Goal: Task Accomplishment & Management: Manage account settings

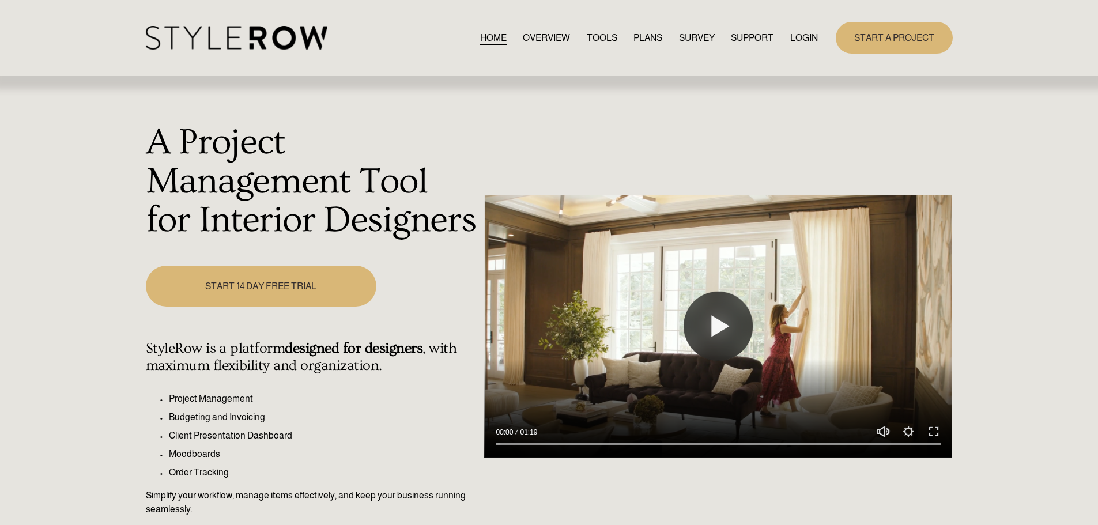
click at [796, 35] on link "LOGIN" at bounding box center [805, 38] width 28 height 16
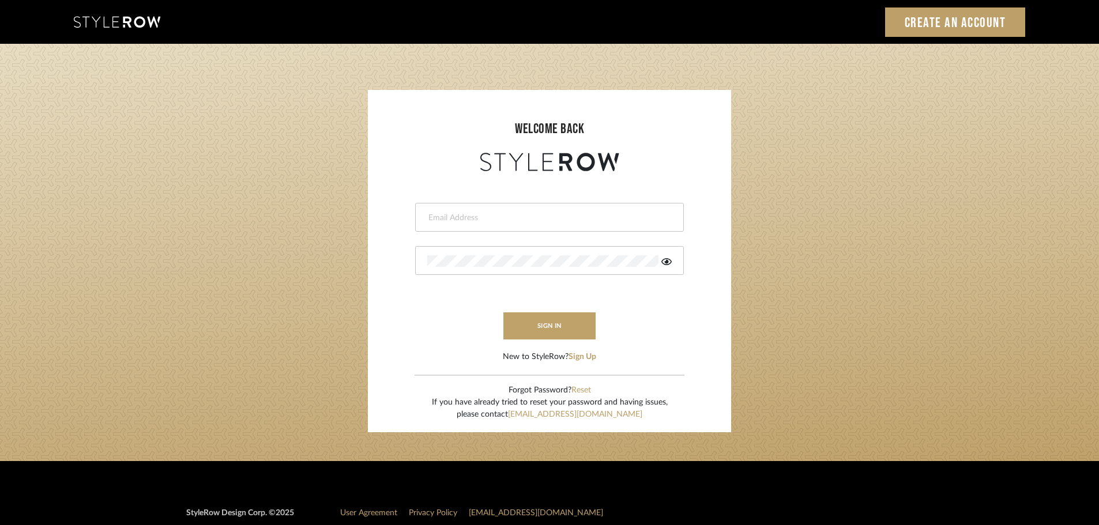
click at [481, 214] on input "email" at bounding box center [548, 218] width 242 height 12
type input "[DOMAIN_NAME][EMAIL_ADDRESS][DOMAIN_NAME]"
click at [516, 327] on button "sign in" at bounding box center [549, 326] width 92 height 27
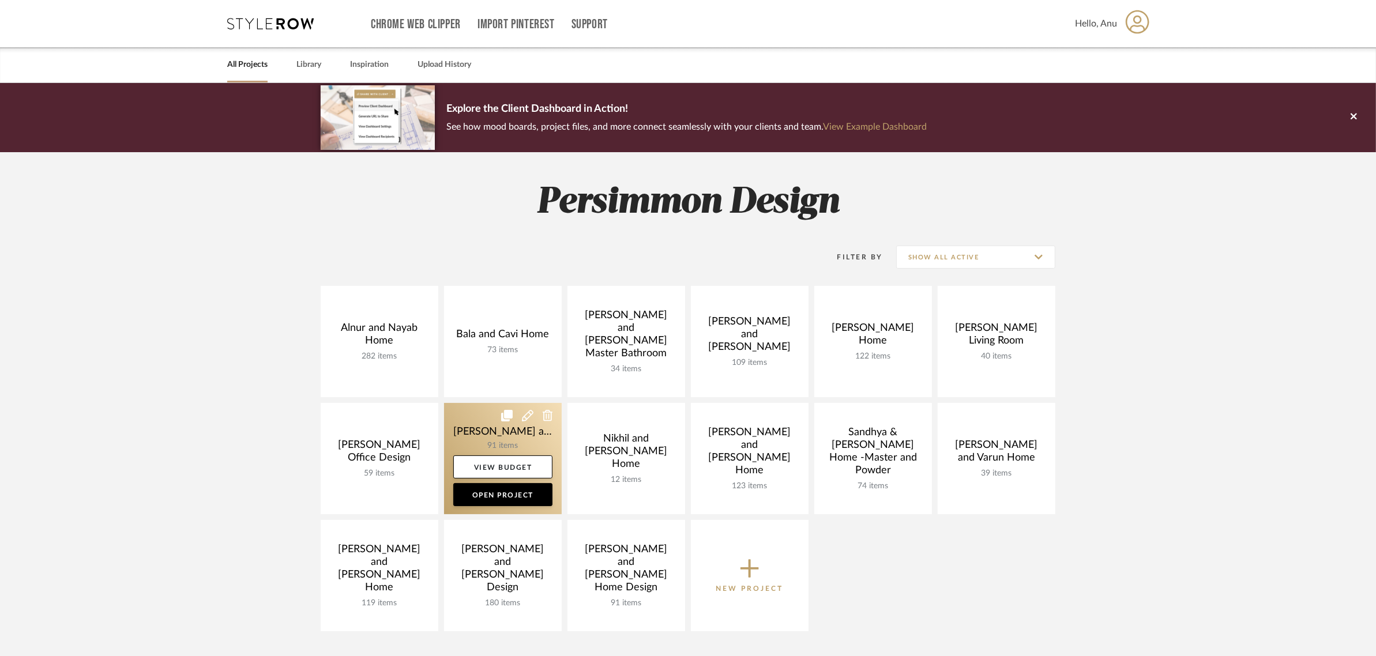
click at [482, 426] on link at bounding box center [503, 458] width 118 height 111
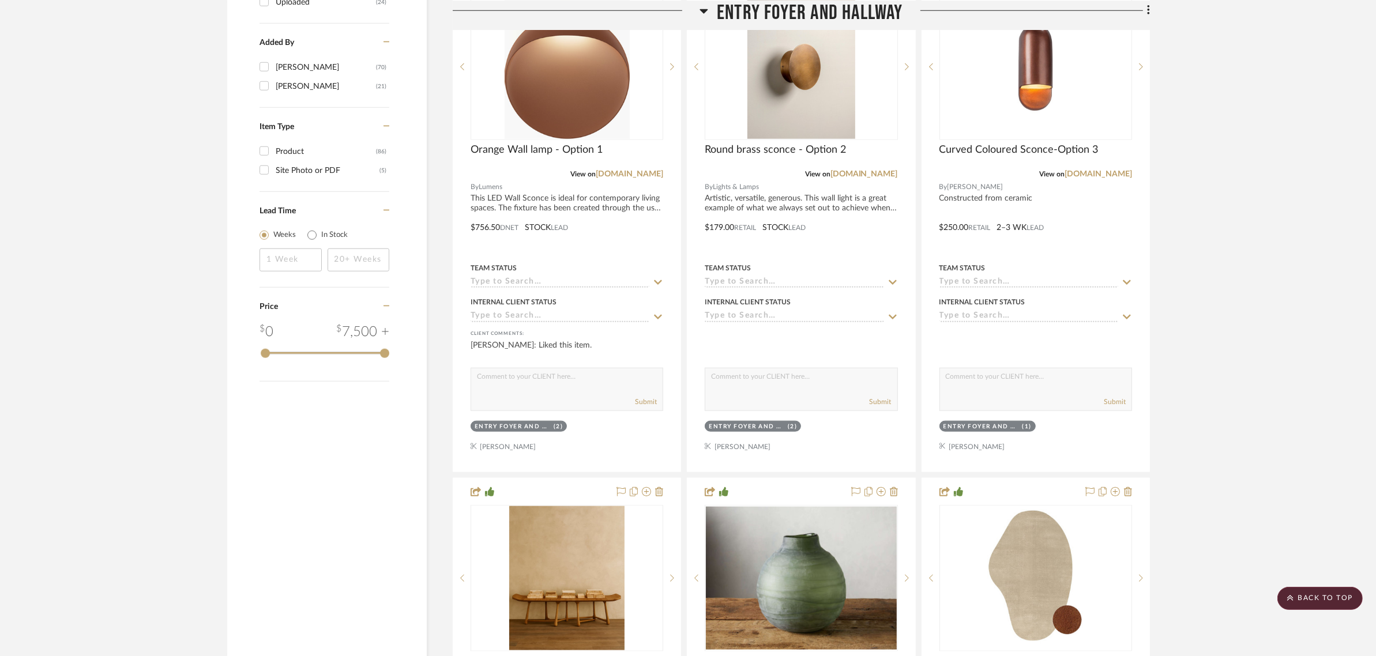
scroll to position [1514, 0]
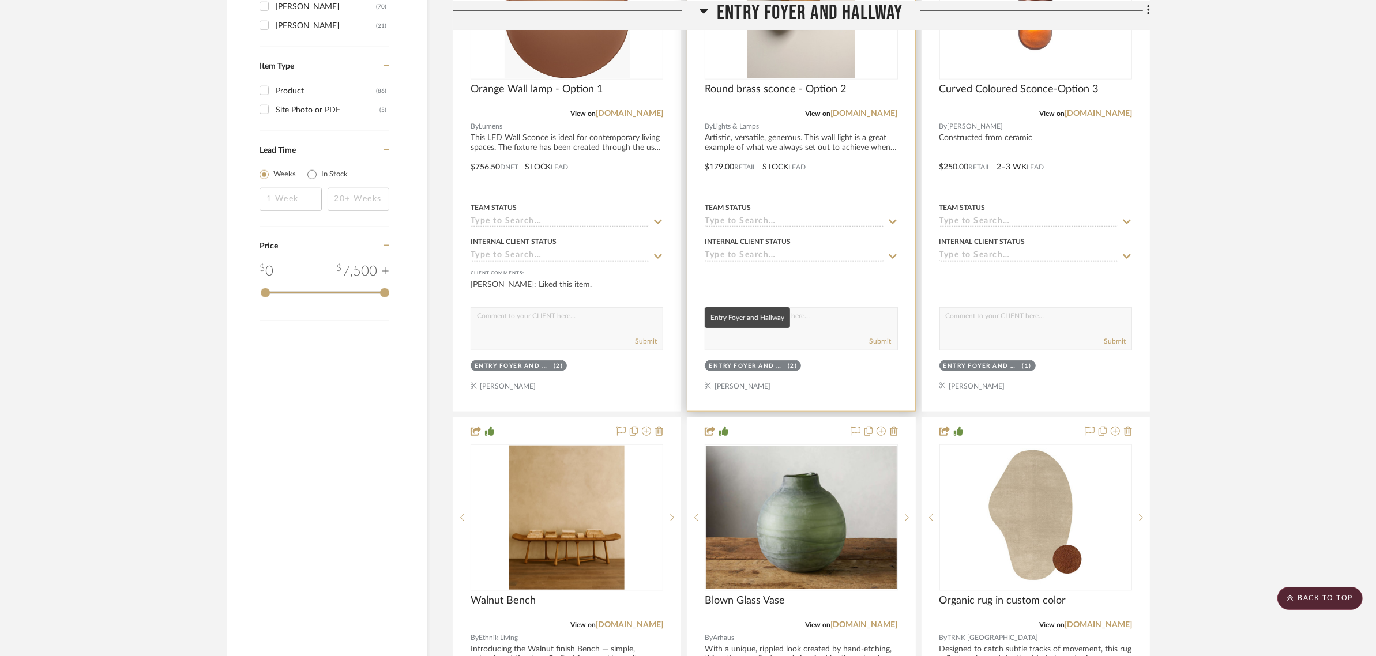
click at [751, 362] on div "Entry Foyer and Hallway" at bounding box center [747, 366] width 76 height 9
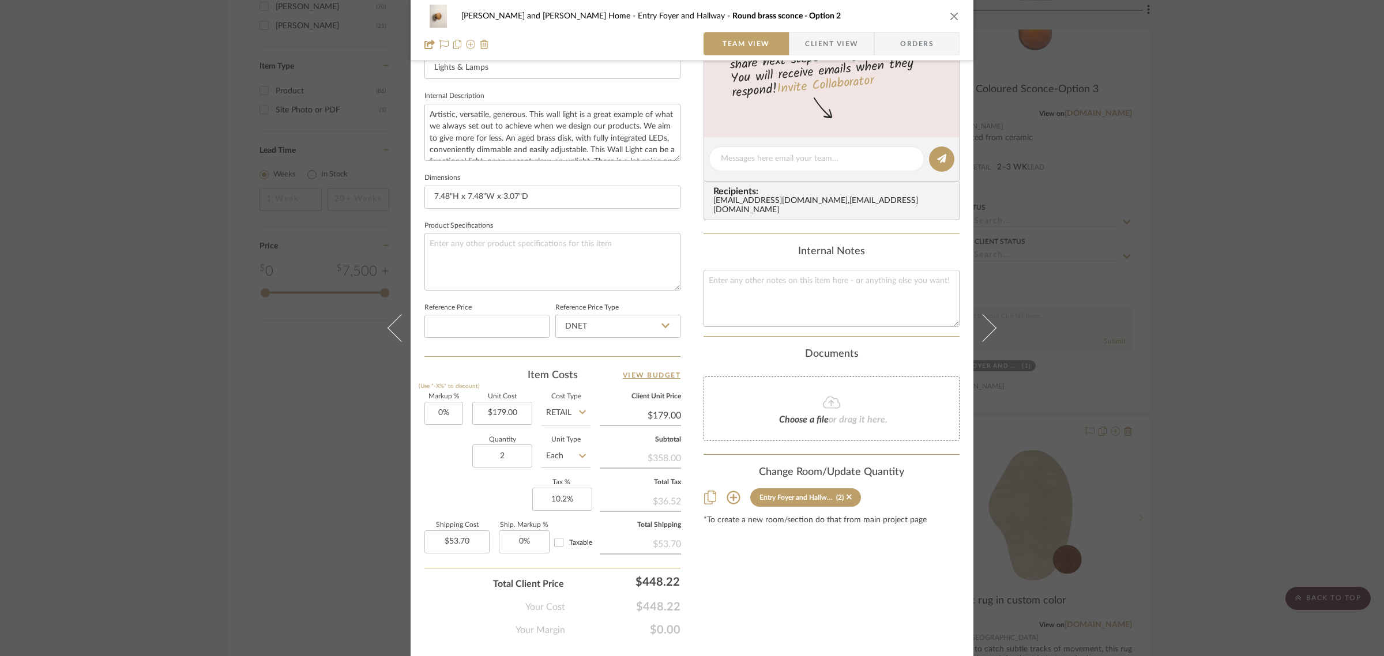
scroll to position [416, 0]
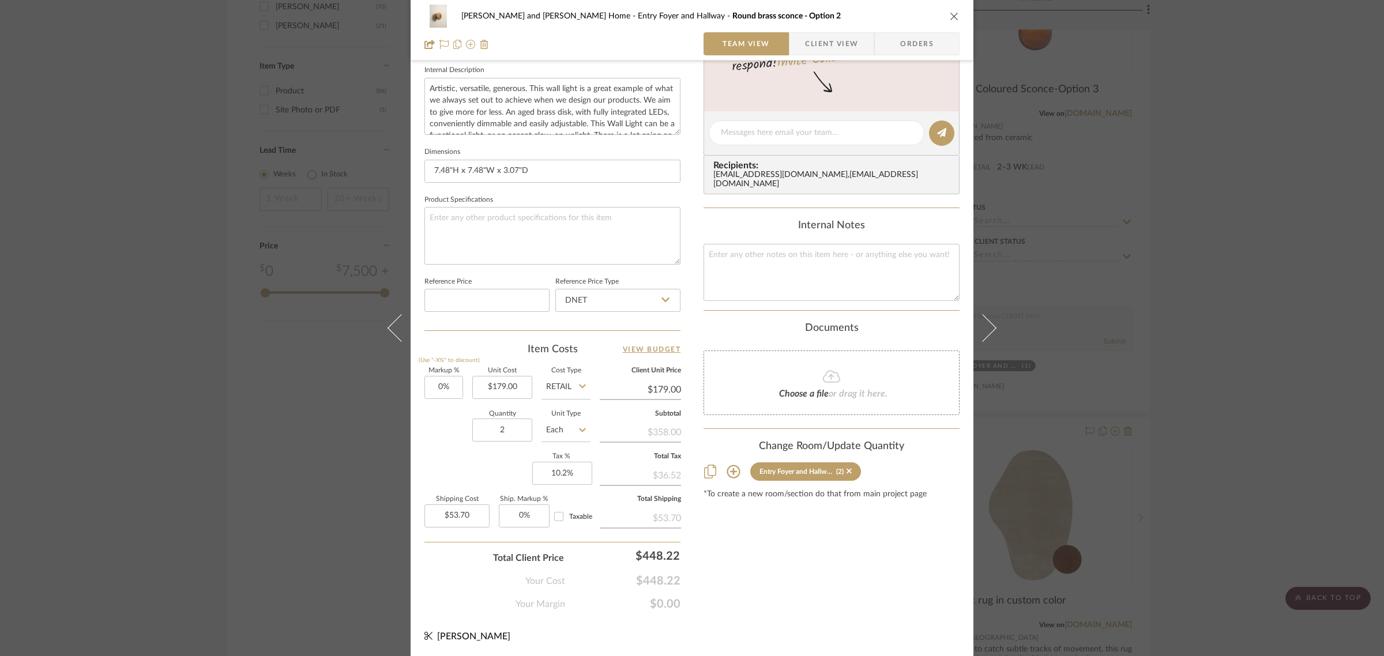
click at [727, 465] on icon at bounding box center [734, 472] width 14 height 14
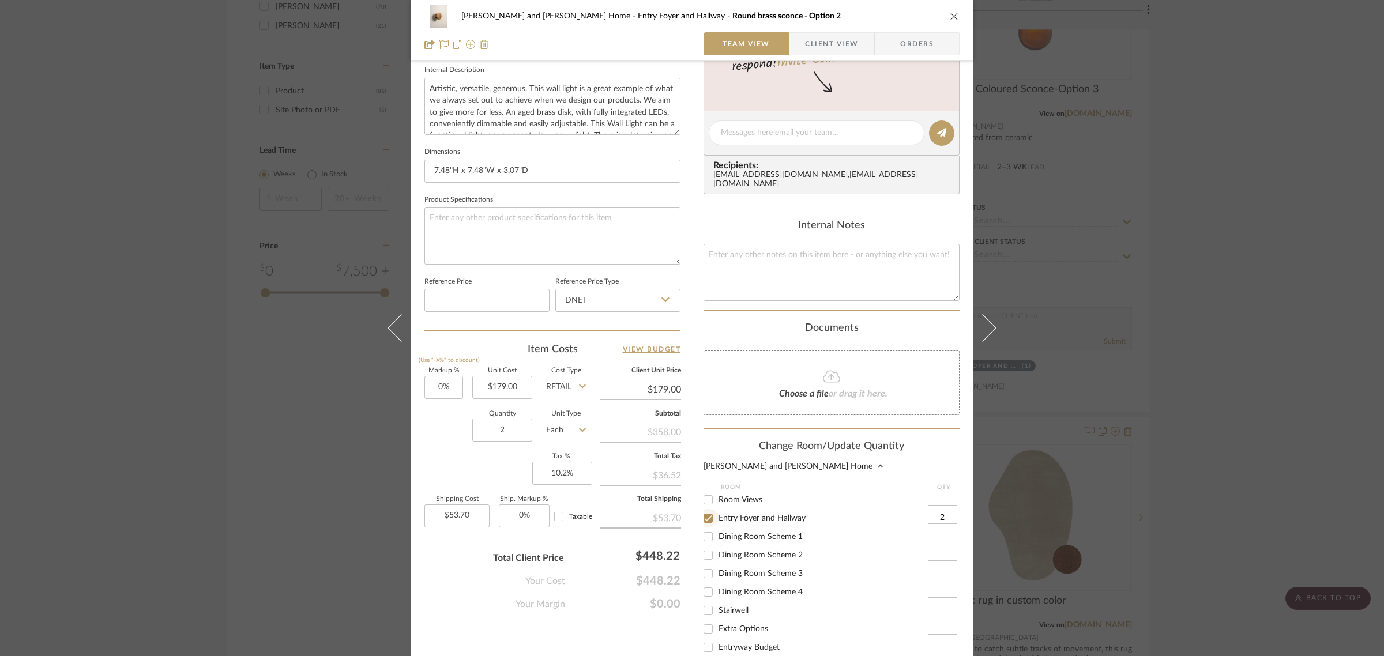
click at [704, 509] on input "Entry Foyer and Hallway" at bounding box center [708, 518] width 18 height 18
checkbox input "false"
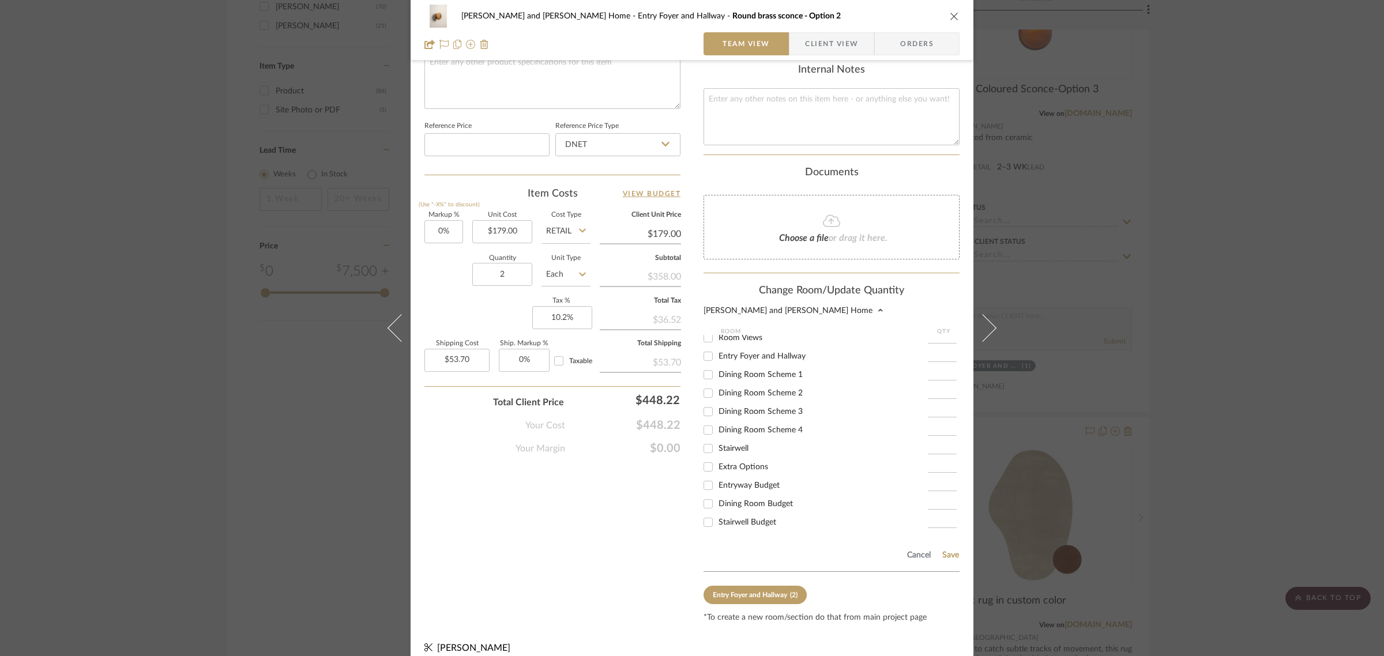
scroll to position [577, 0]
click at [704, 453] on input "Extra Options" at bounding box center [708, 462] width 18 height 18
checkbox input "true"
click at [942, 457] on input "1" at bounding box center [942, 463] width 29 height 12
type input "2"
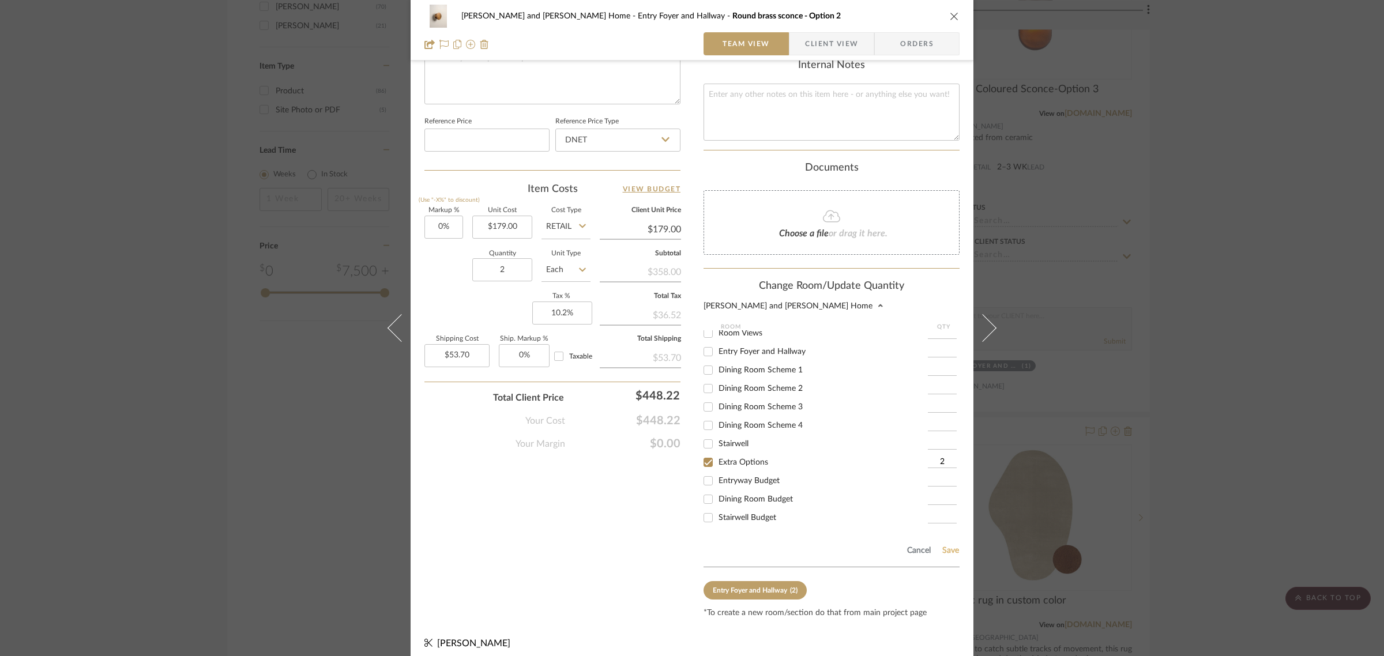
click at [944, 546] on button "Save" at bounding box center [951, 550] width 18 height 9
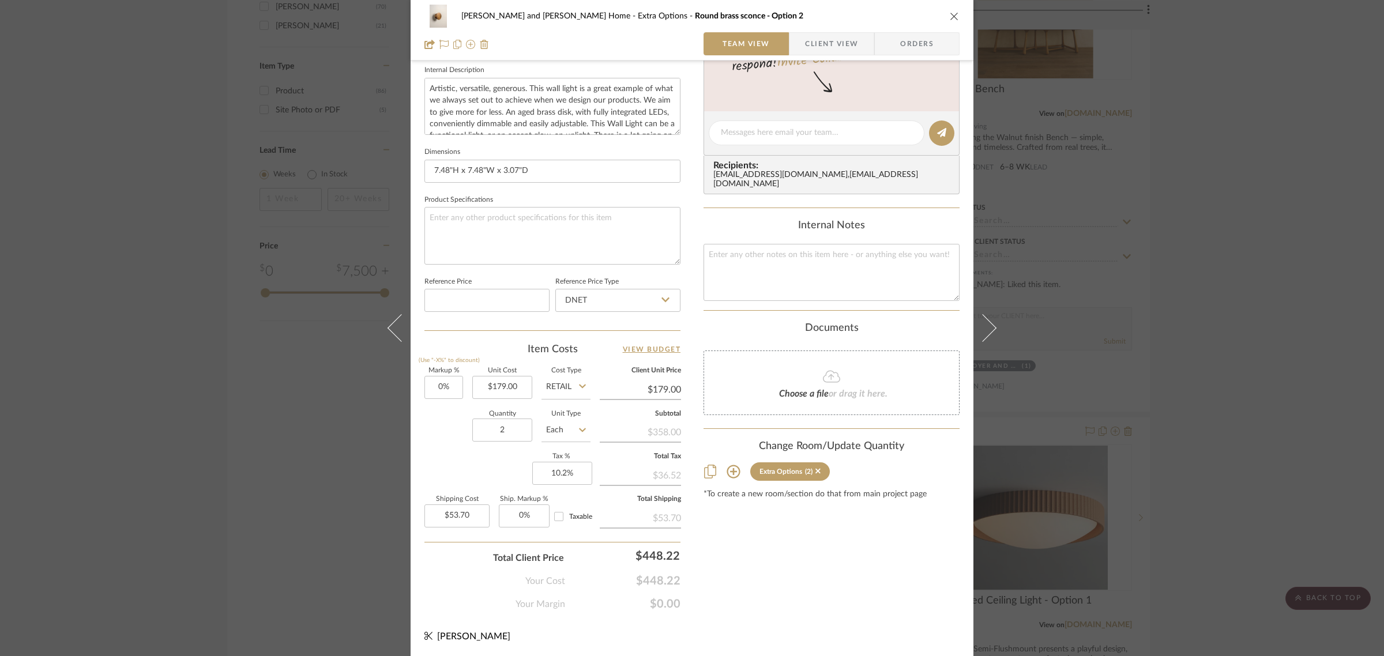
click at [1232, 442] on div "Natasha and Abhijit Home Extra Options Round brass sconce - Option 2 Team View …" at bounding box center [692, 328] width 1384 height 656
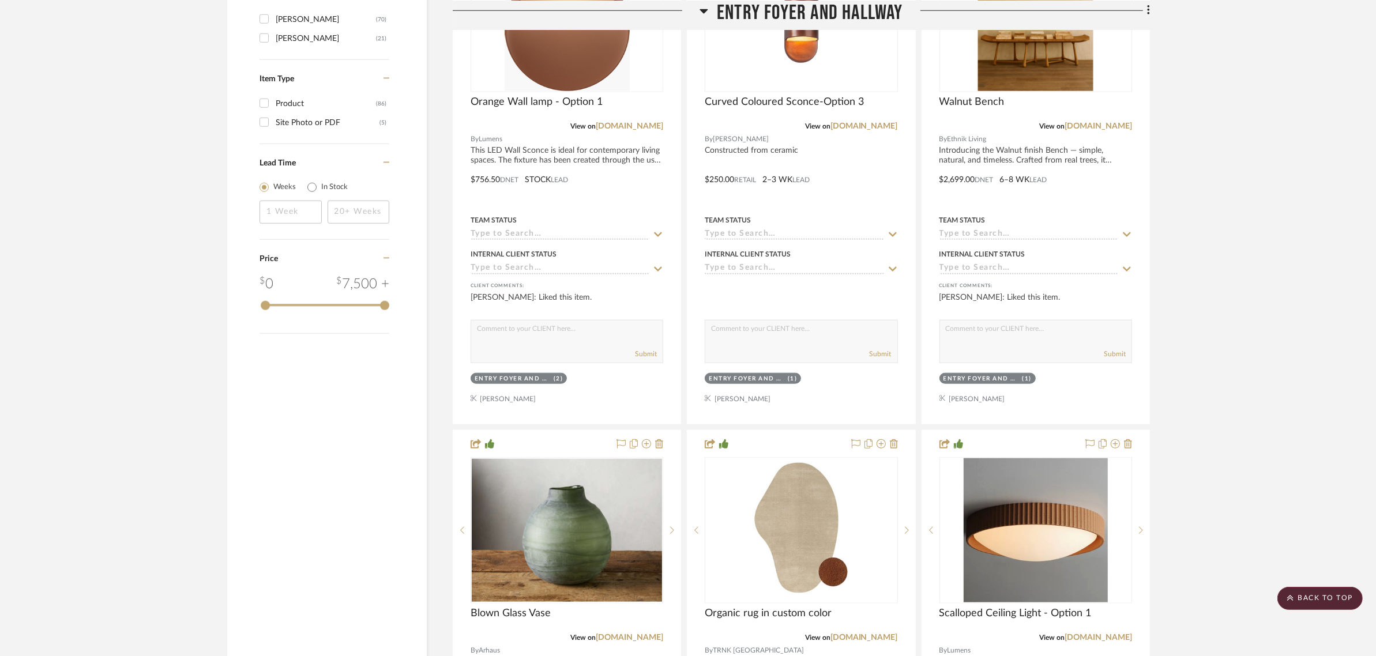
scroll to position [1514, 0]
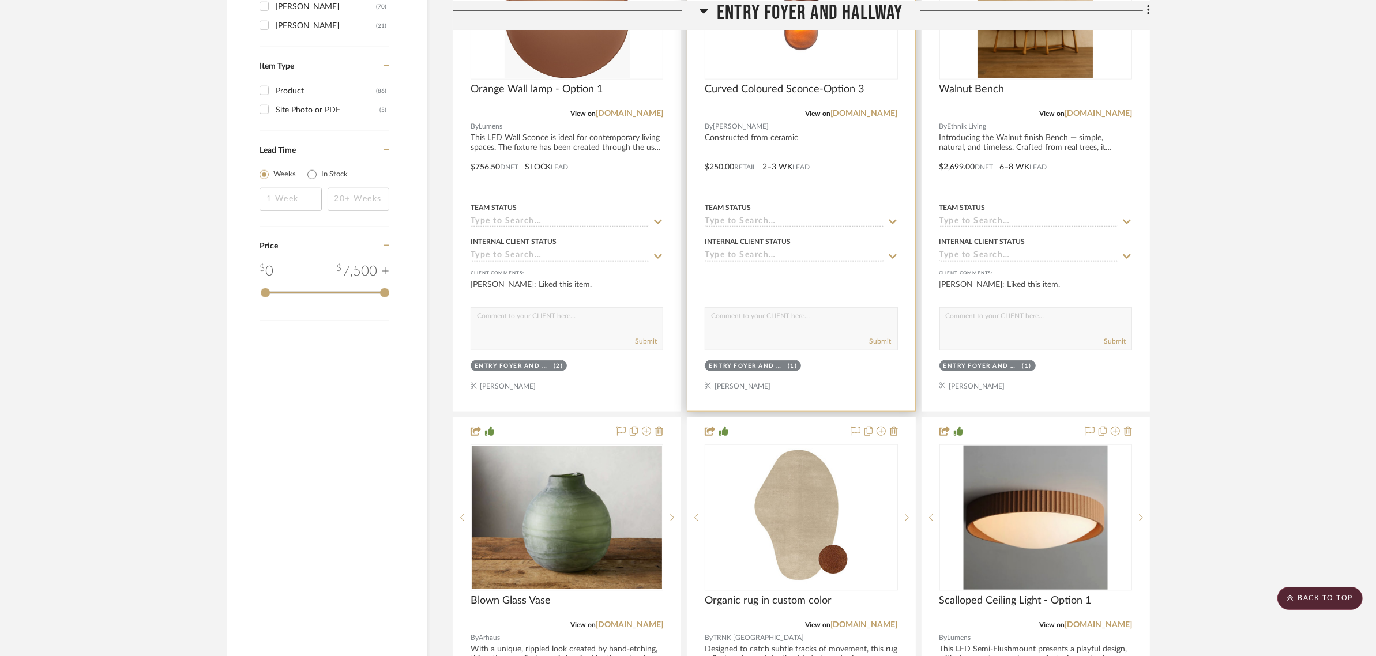
click at [773, 360] on sr-tag "Entry Foyer and Hallway (1)" at bounding box center [753, 365] width 96 height 11
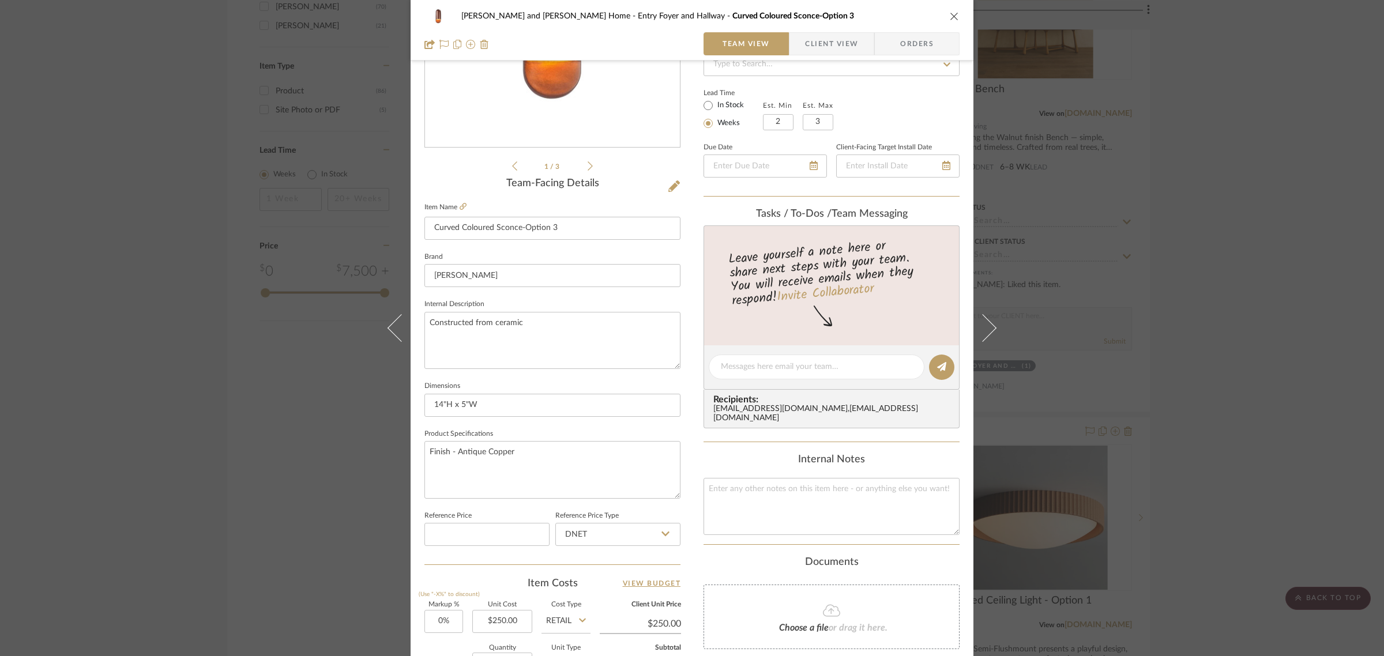
scroll to position [416, 0]
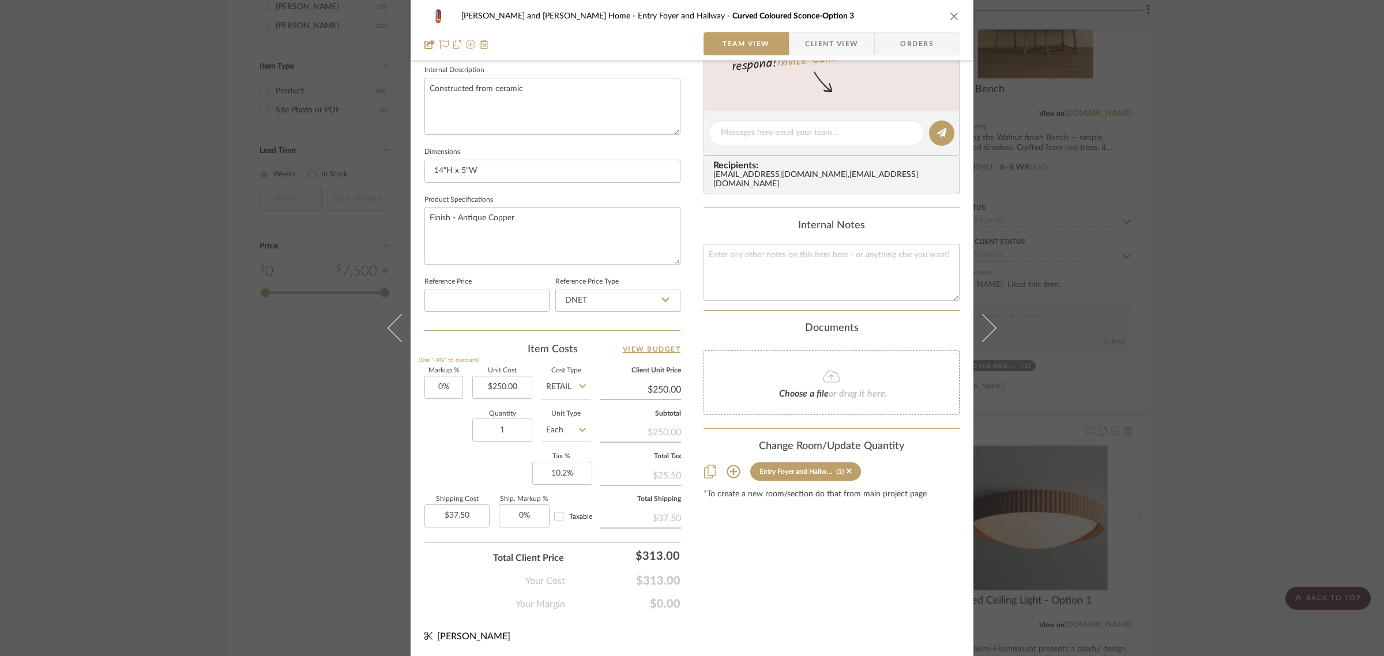
click at [729, 465] on icon at bounding box center [734, 472] width 14 height 14
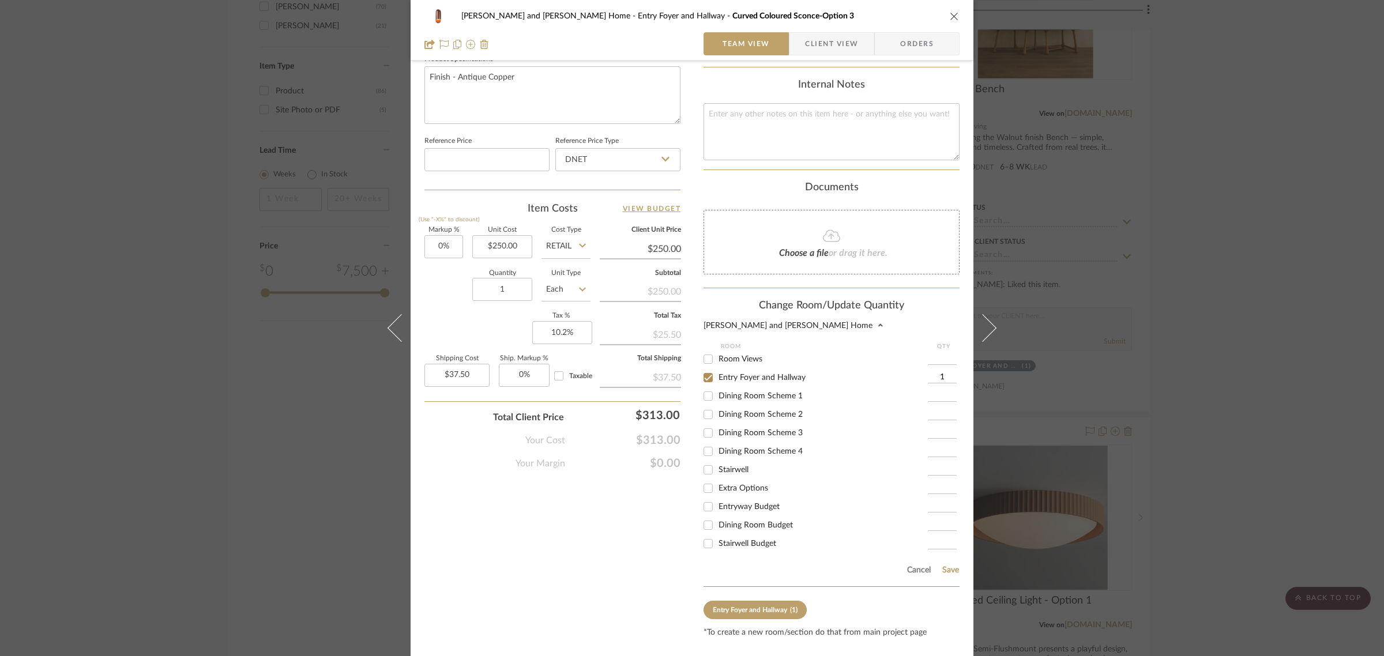
scroll to position [577, 0]
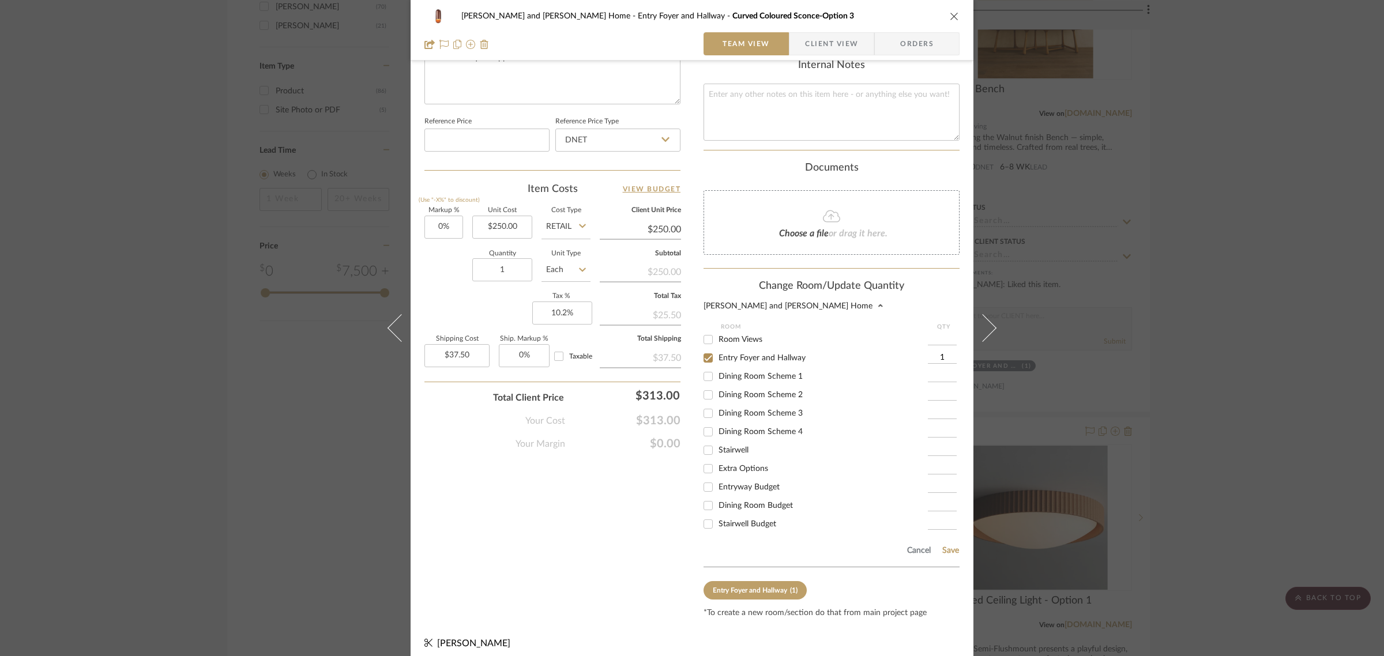
click at [705, 465] on input "Extra Options" at bounding box center [708, 469] width 18 height 18
checkbox input "true"
type input "1"
click at [705, 350] on input "Entry Foyer and Hallway" at bounding box center [708, 358] width 18 height 18
checkbox input "false"
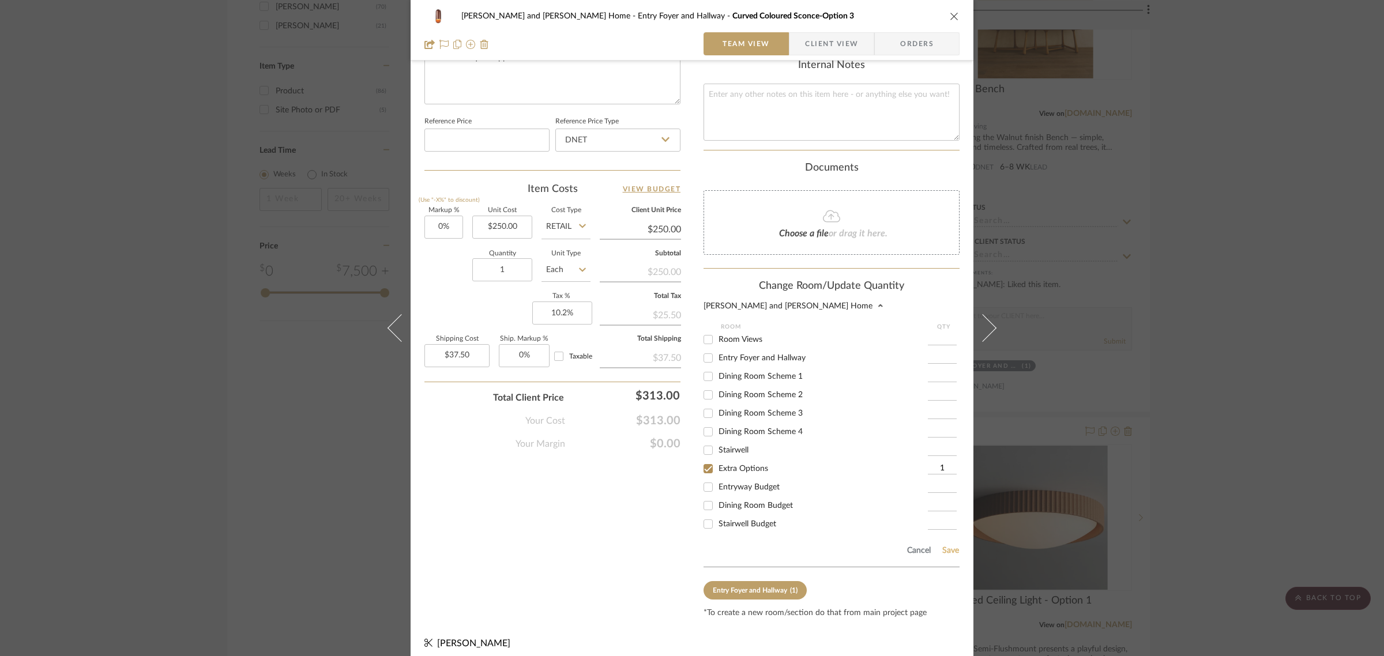
click at [946, 546] on button "Save" at bounding box center [951, 550] width 18 height 9
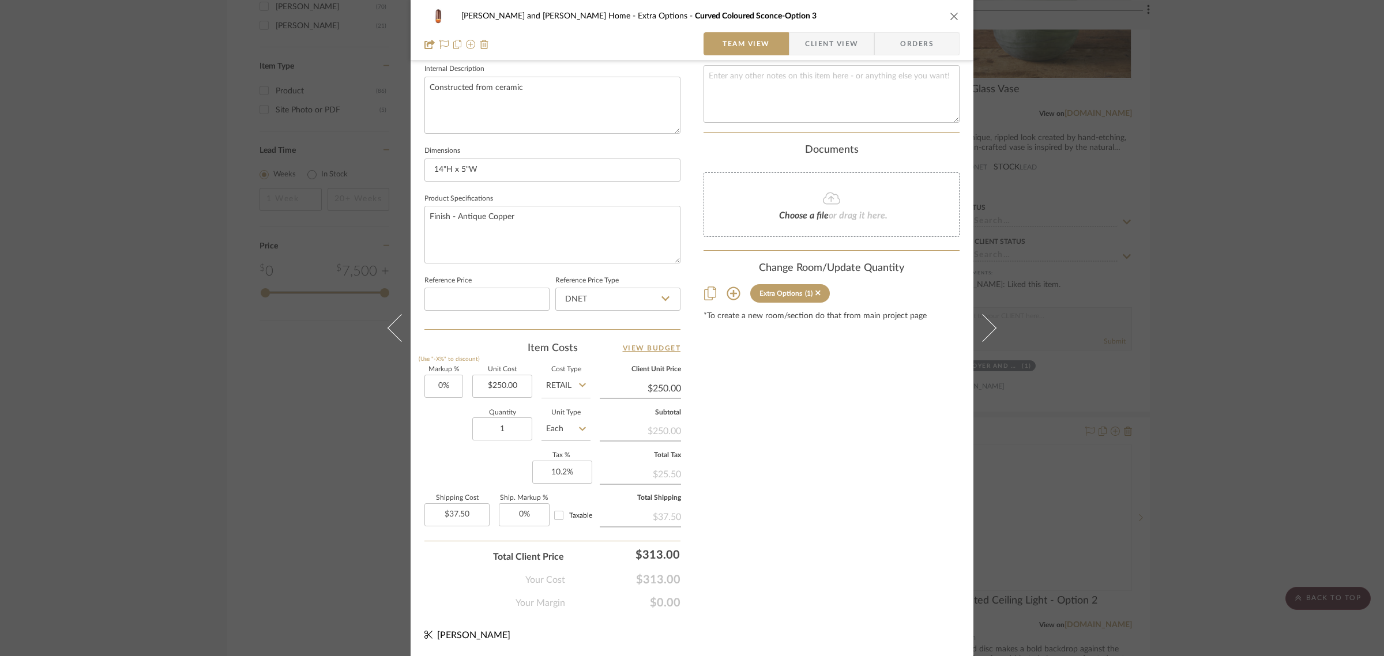
scroll to position [416, 0]
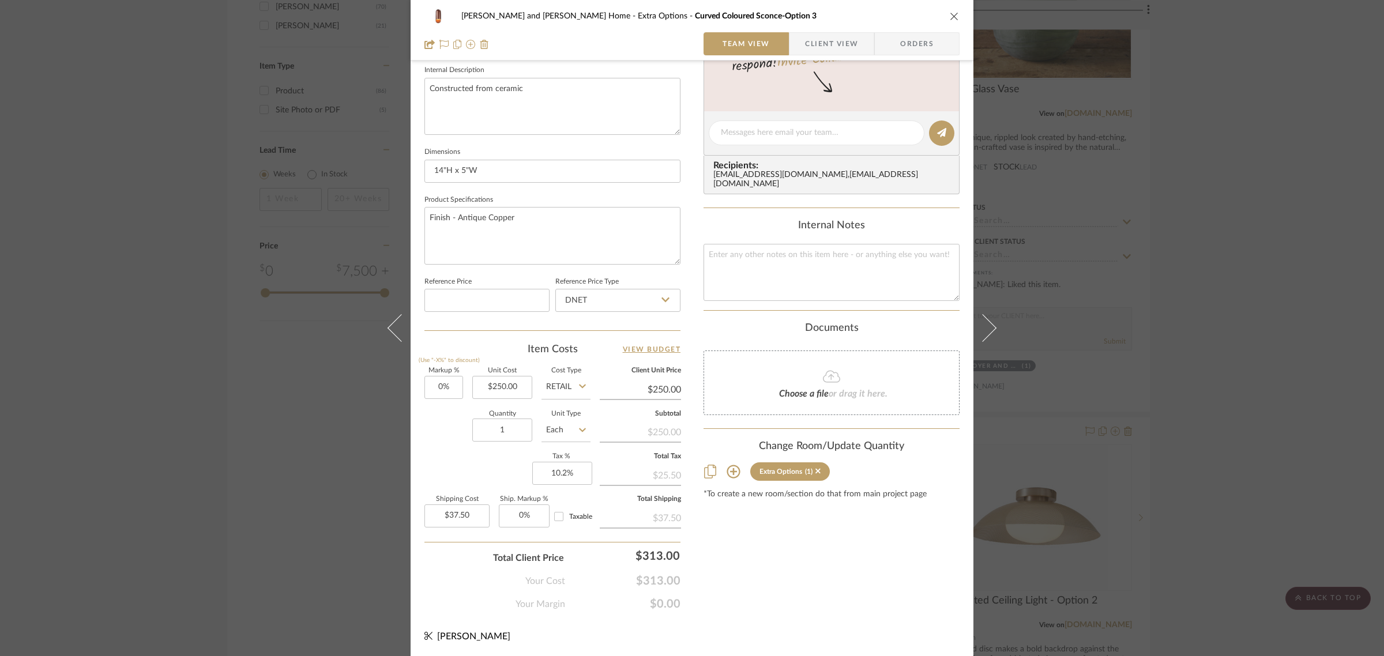
click at [1339, 304] on div "Natasha and Abhijit Home Extra Options Curved Coloured Sconce-Option 3 Team Vie…" at bounding box center [692, 328] width 1384 height 656
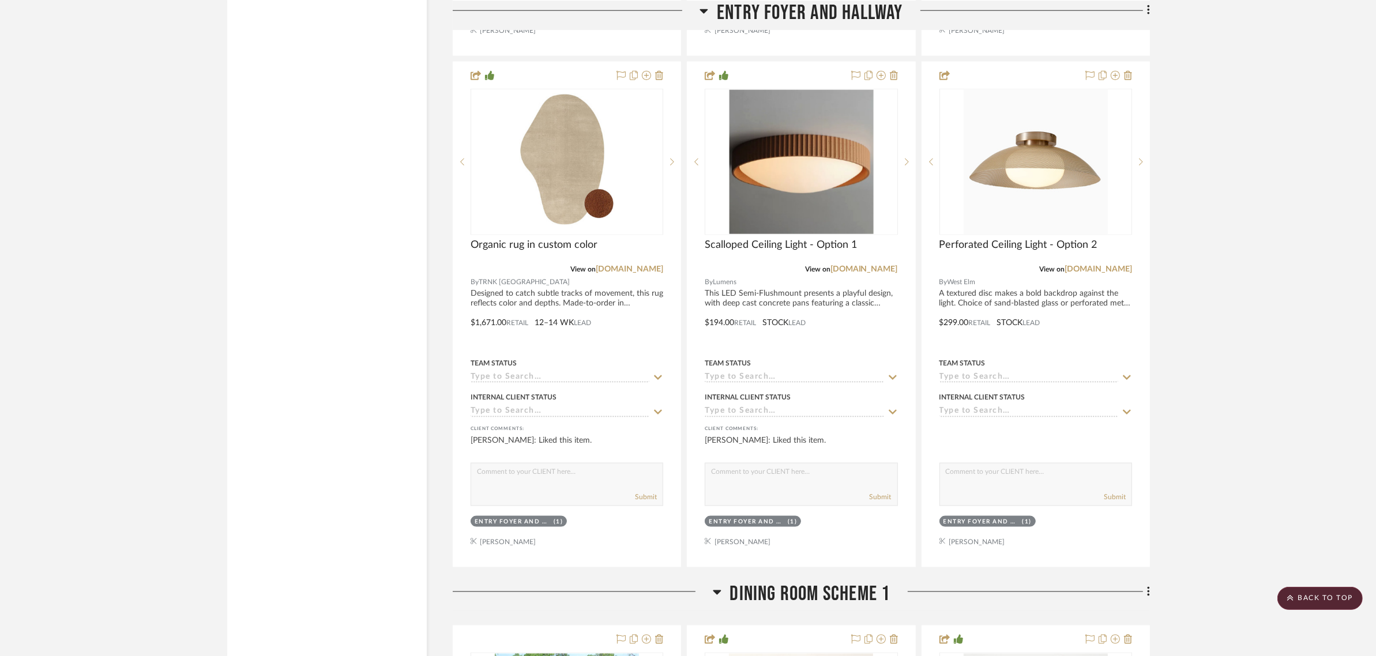
scroll to position [1874, 0]
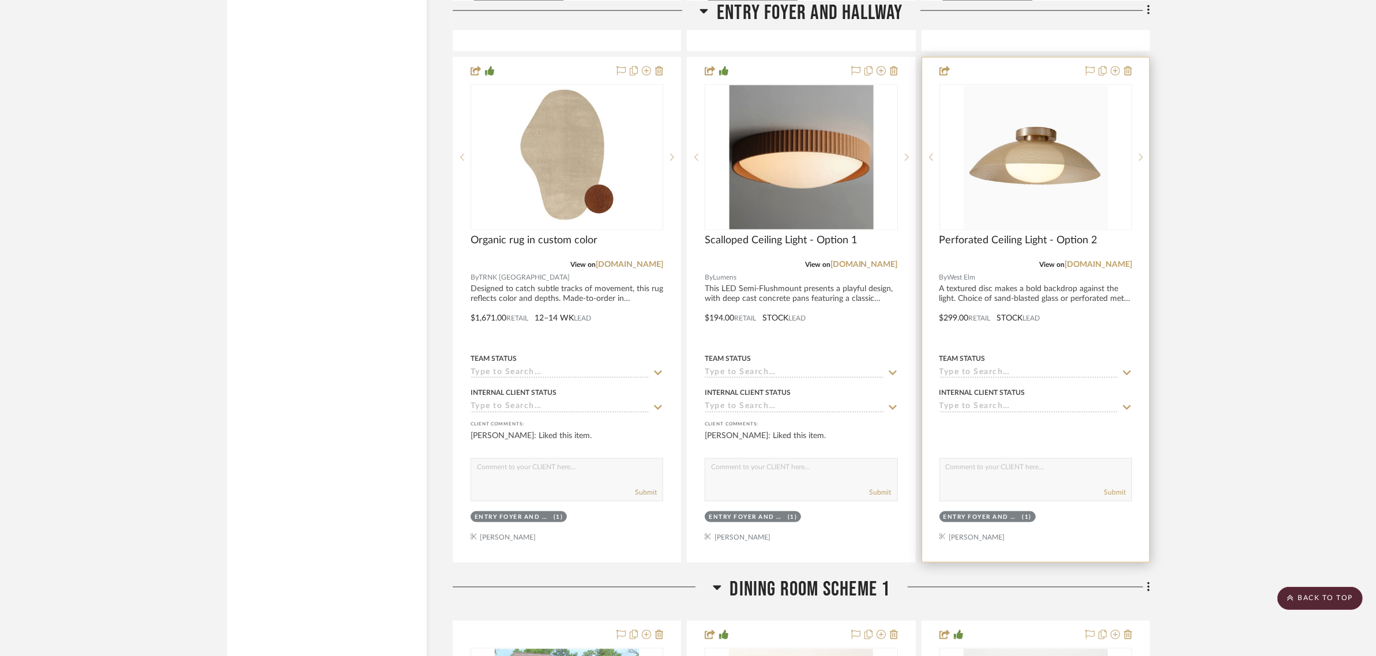
click at [973, 511] on sr-tag "Entry Foyer and Hallway (1)" at bounding box center [987, 516] width 96 height 11
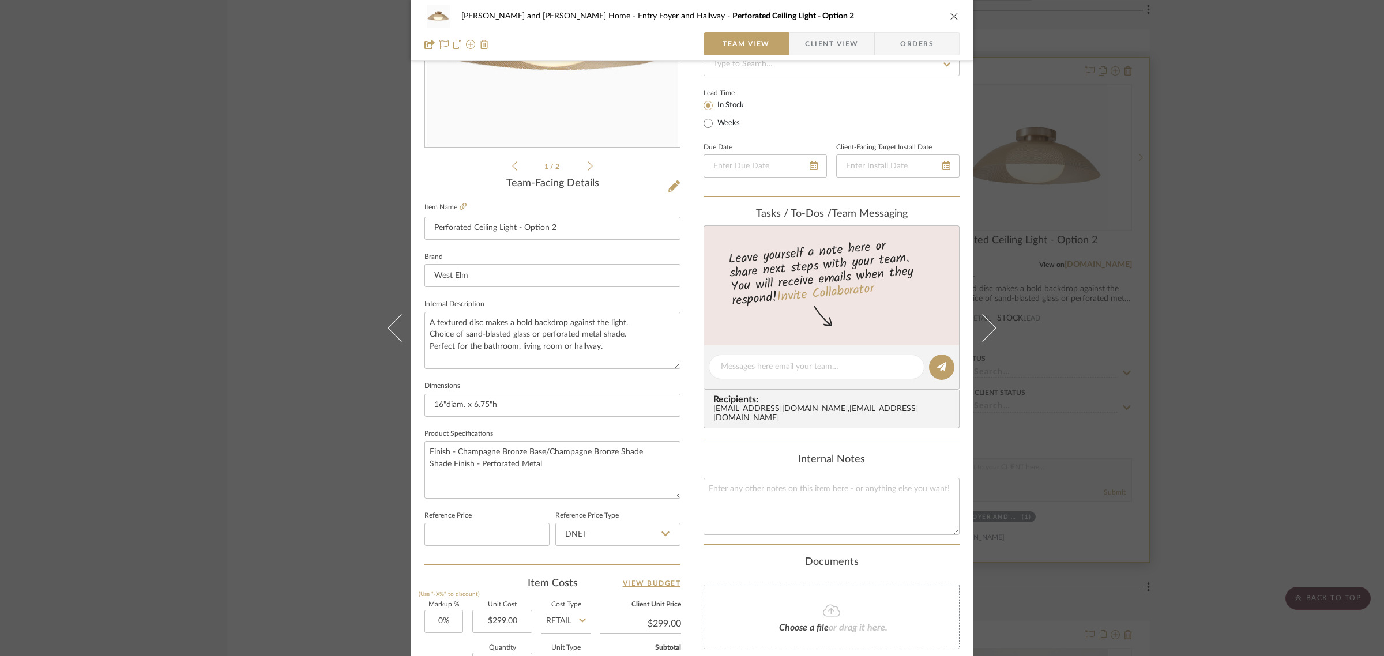
scroll to position [416, 0]
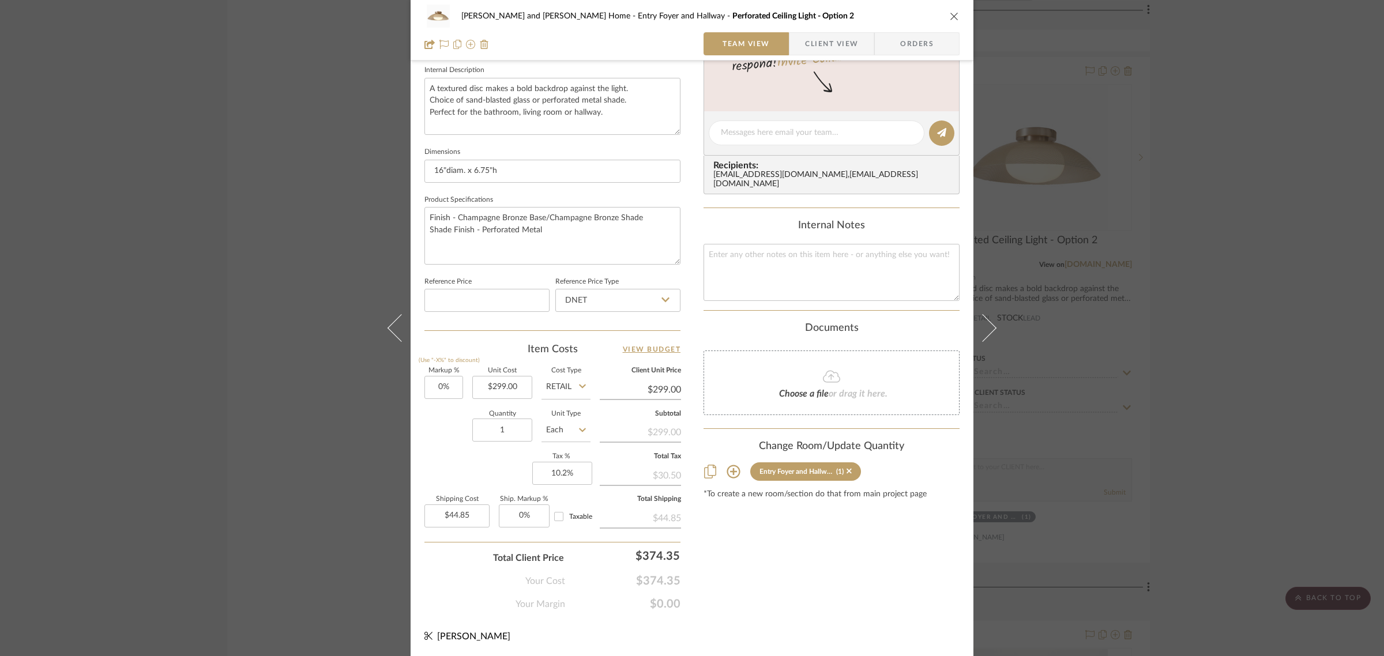
click at [727, 465] on icon at bounding box center [734, 472] width 14 height 14
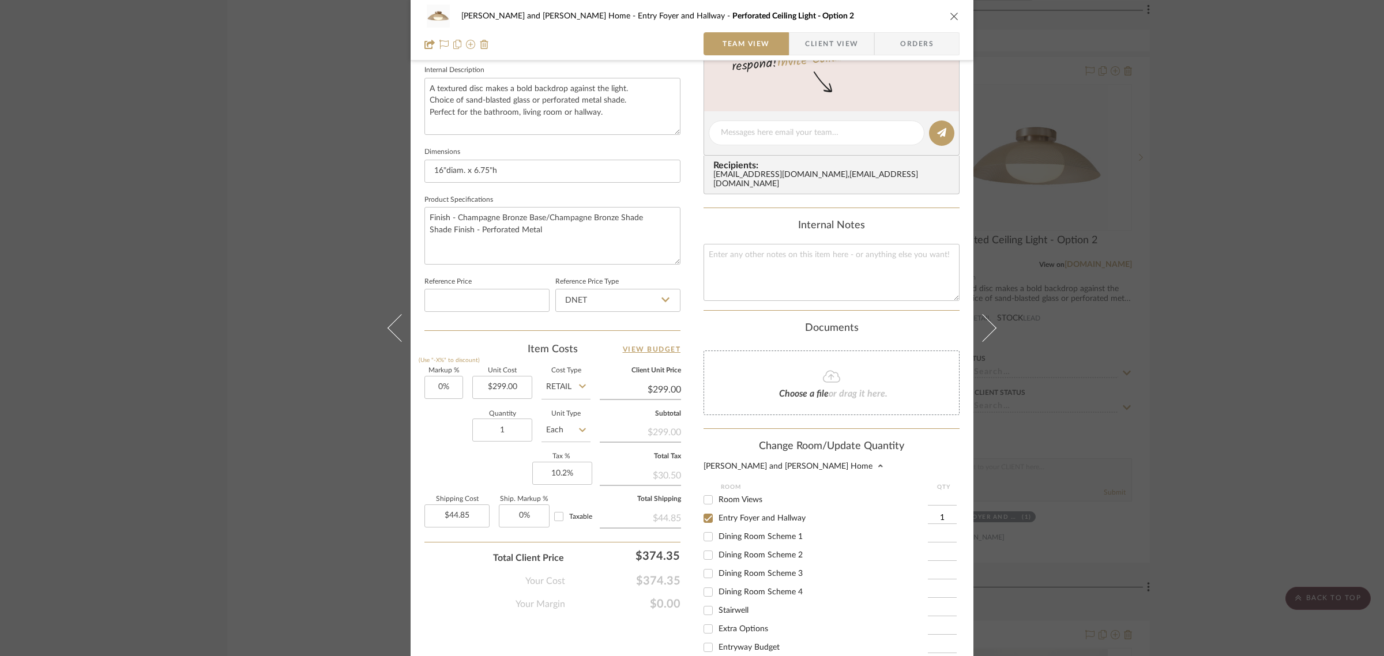
click at [702, 509] on input "Entry Foyer and Hallway" at bounding box center [708, 518] width 18 height 18
checkbox input "false"
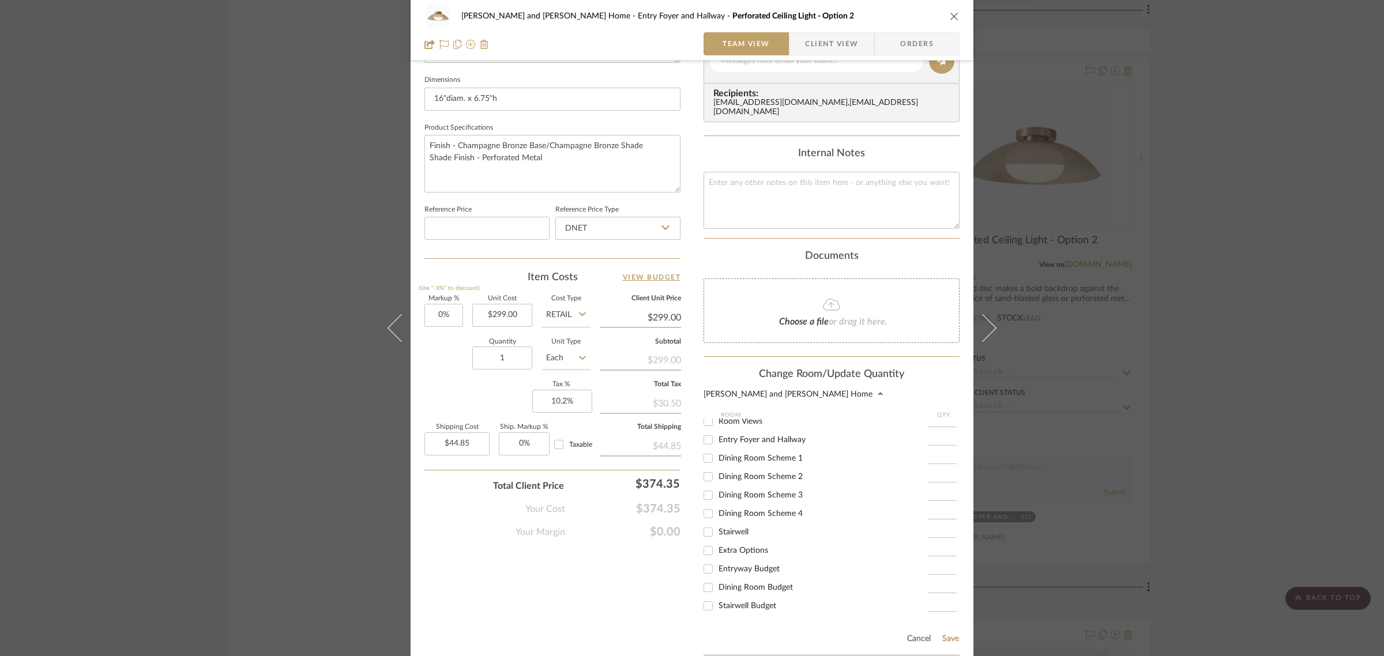
click at [705, 543] on input "Extra Options" at bounding box center [708, 550] width 18 height 18
checkbox input "true"
type input "1"
click at [946, 634] on button "Save" at bounding box center [951, 638] width 18 height 9
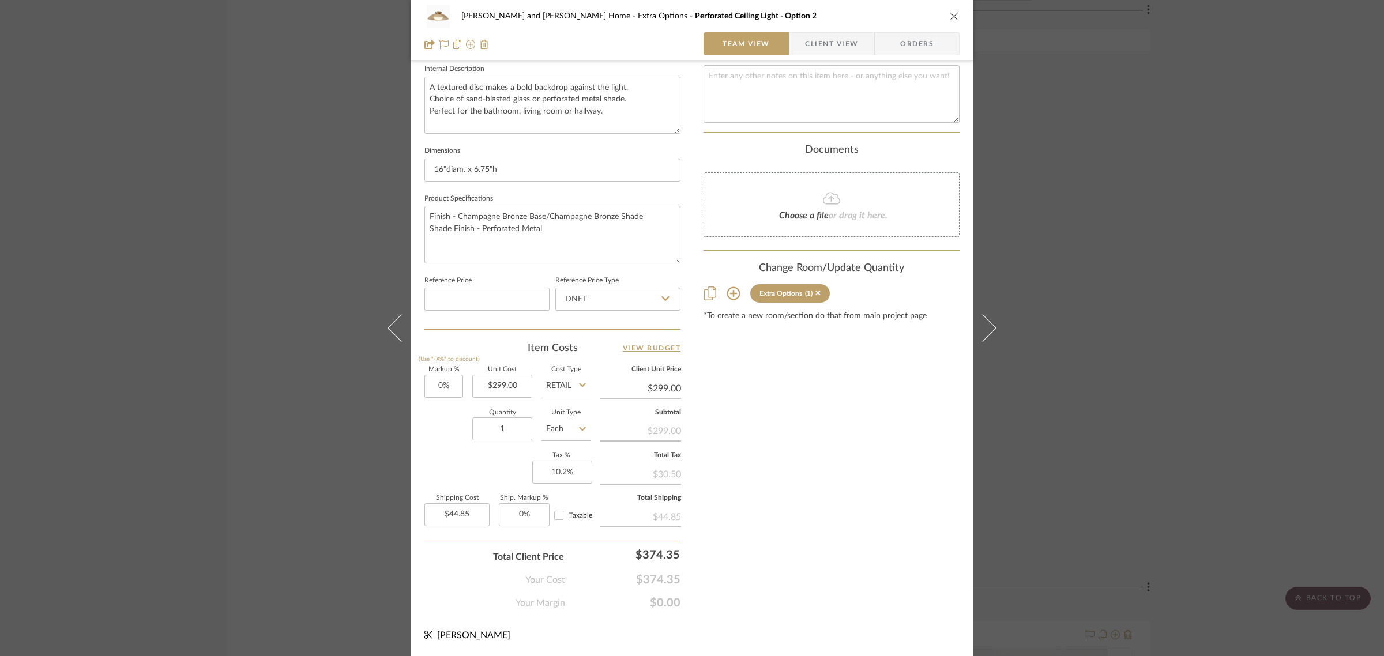
scroll to position [416, 0]
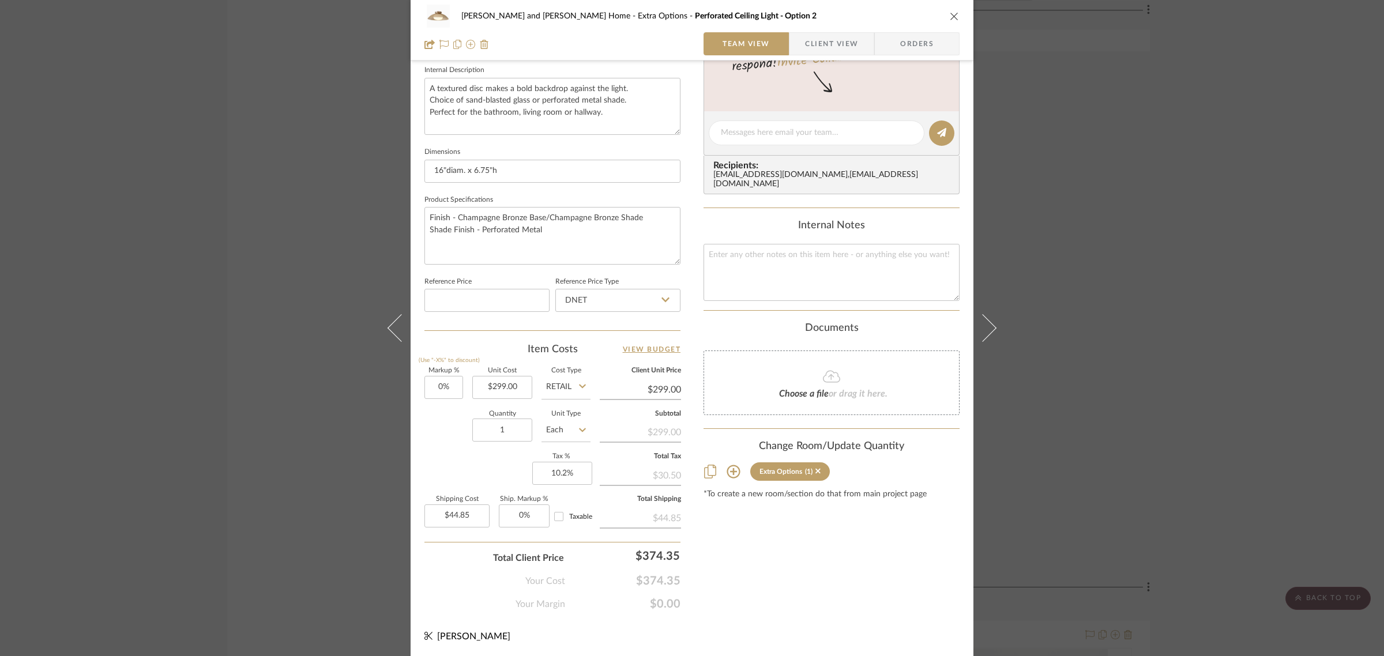
click at [1339, 277] on div "Natasha and Abhijit Home Extra Options Perforated Ceiling Light - Option 2 Team…" at bounding box center [692, 328] width 1384 height 656
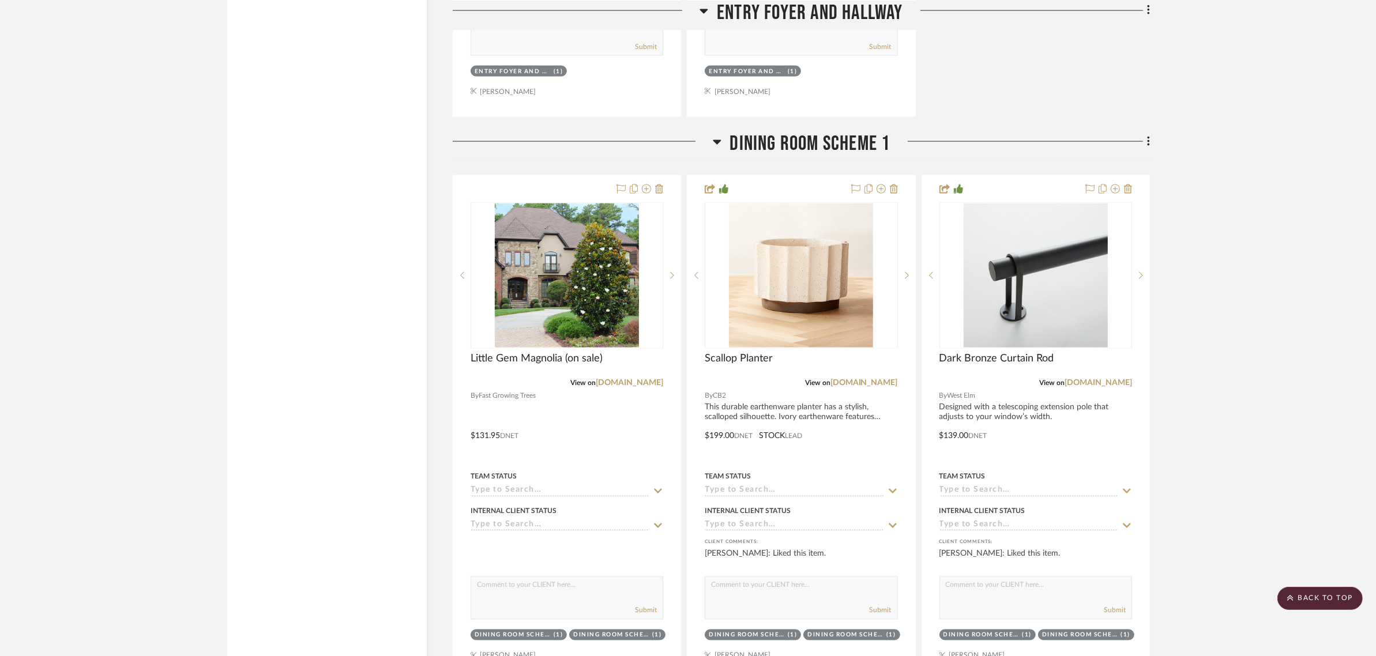
scroll to position [2378, 0]
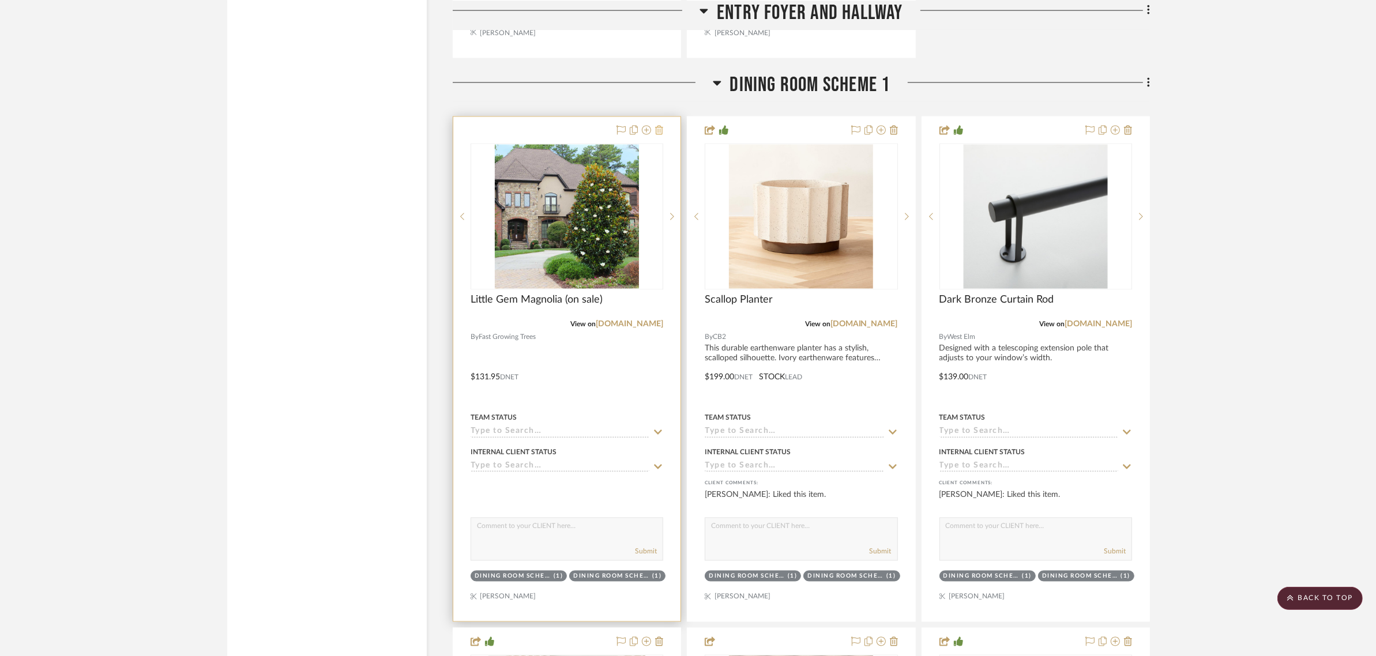
click at [661, 126] on icon at bounding box center [659, 130] width 8 height 9
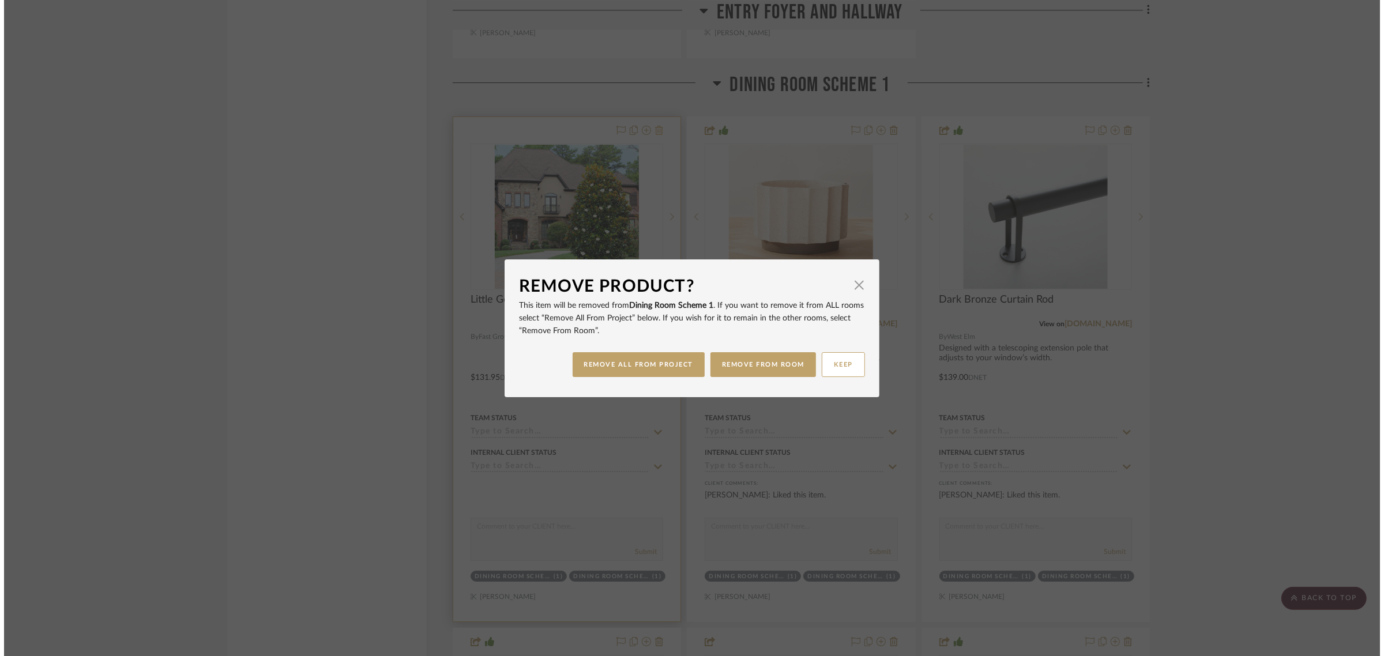
scroll to position [0, 0]
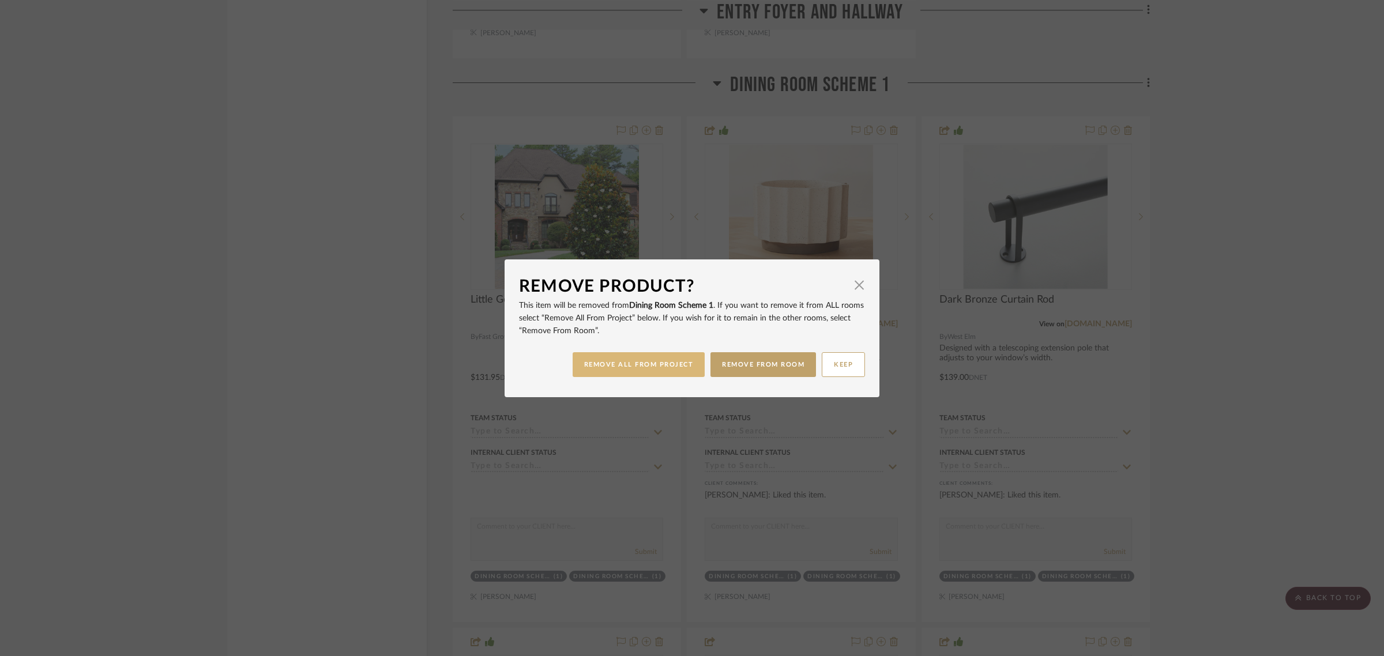
click at [623, 365] on button "REMOVE ALL FROM PROJECT" at bounding box center [639, 364] width 133 height 25
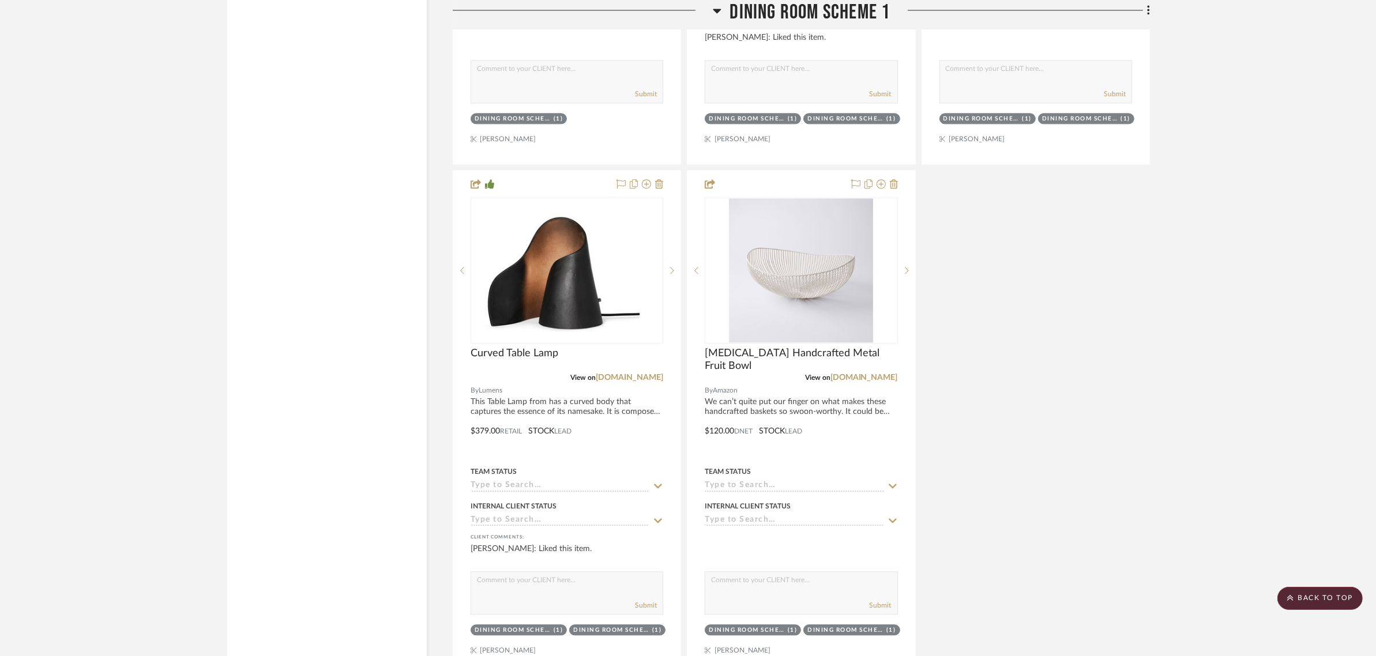
scroll to position [3460, 0]
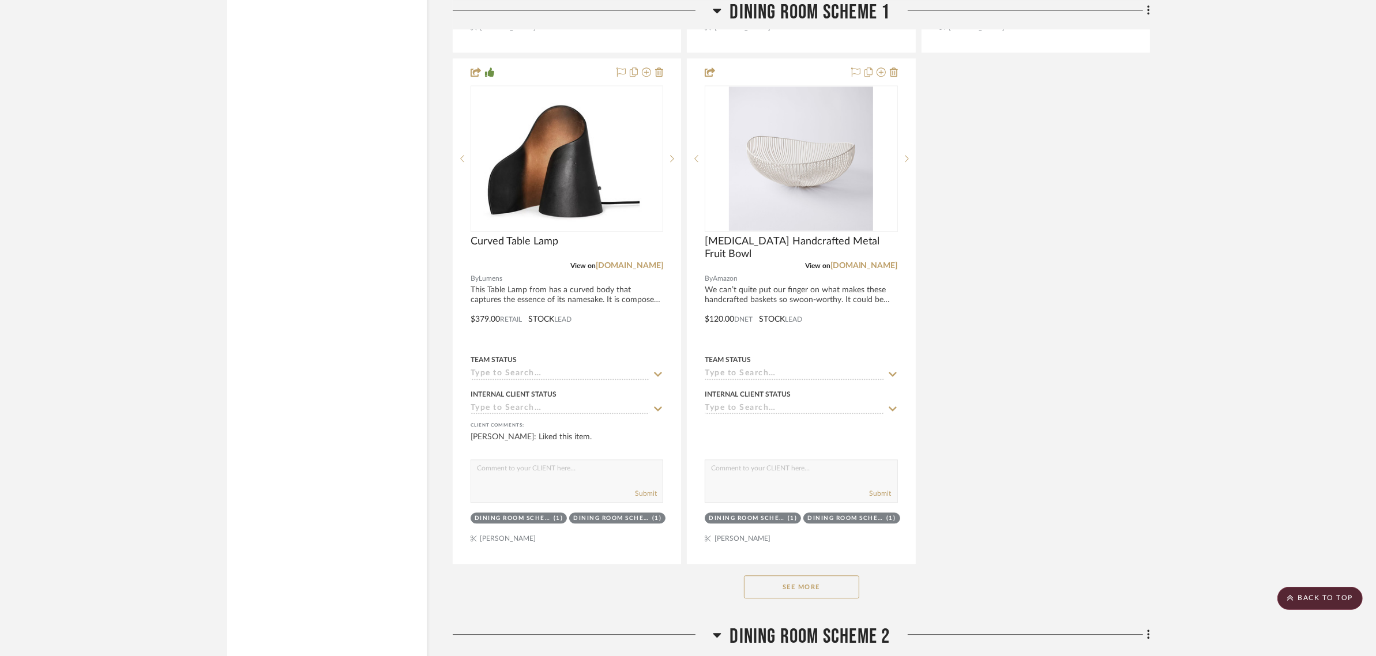
click at [789, 575] on button "See More" at bounding box center [801, 586] width 115 height 23
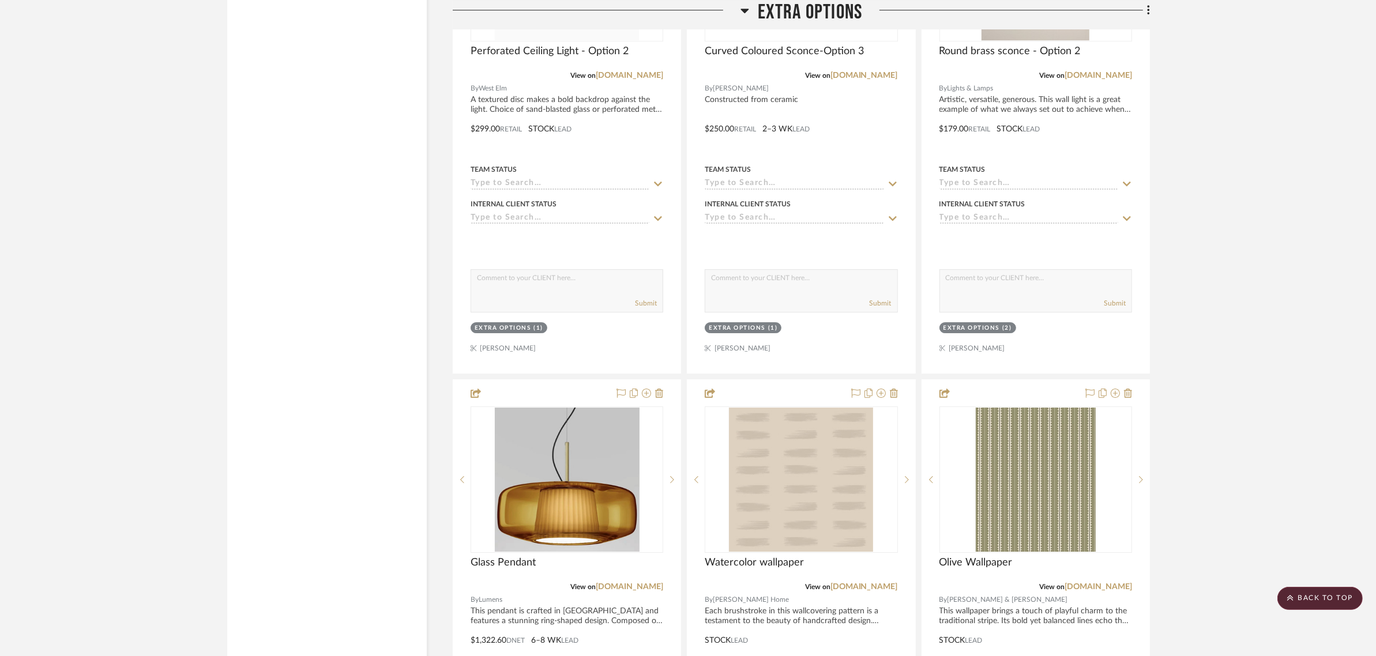
scroll to position [9802, 0]
